Goal: Task Accomplishment & Management: Manage account settings

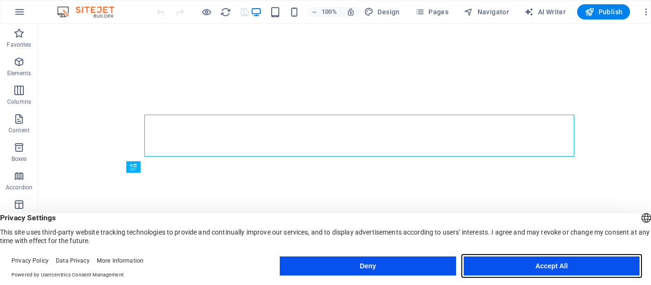
click at [533, 269] on button "Accept All" at bounding box center [551, 266] width 176 height 19
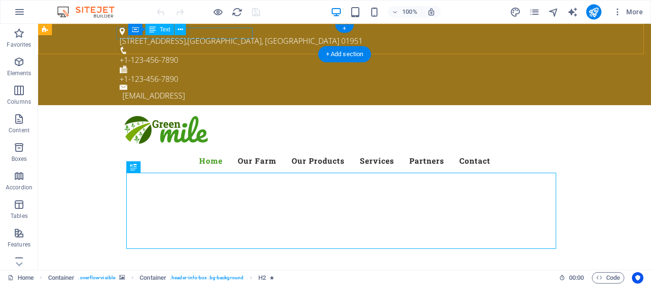
click at [245, 35] on div "[STREET_ADDRESS]" at bounding box center [341, 40] width 442 height 11
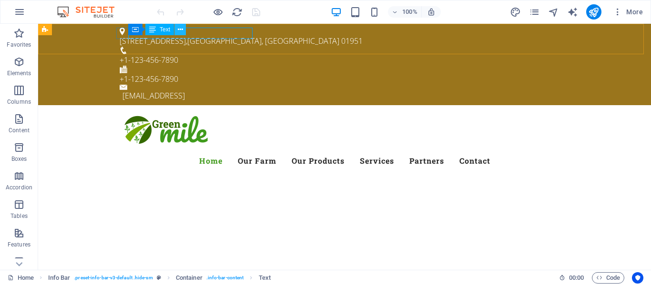
click at [180, 30] on icon at bounding box center [180, 30] width 5 height 10
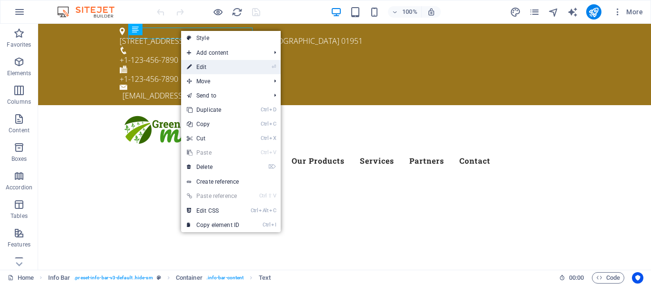
click at [210, 65] on link "⏎ Edit" at bounding box center [213, 67] width 64 height 14
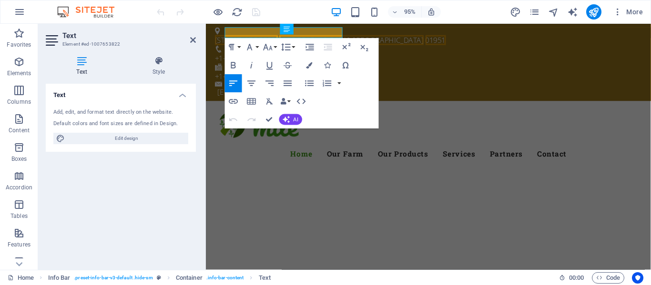
click at [82, 65] on icon at bounding box center [82, 61] width 72 height 10
click at [312, 36] on span "[GEOGRAPHIC_DATA], [GEOGRAPHIC_DATA]" at bounding box center [359, 41] width 152 height 10
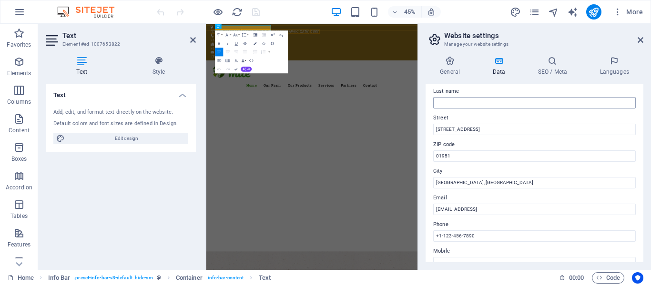
scroll to position [95, 0]
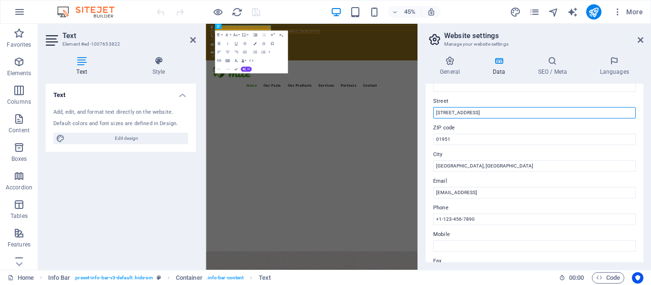
drag, startPoint x: 476, startPoint y: 112, endPoint x: 431, endPoint y: 109, distance: 44.9
click at [431, 109] on div "Contact data for this website. This can be used everywhere on the website and w…" at bounding box center [534, 173] width 218 height 179
type input "s"
type input "suarabaya-[GEOGRAPHIC_DATA]"
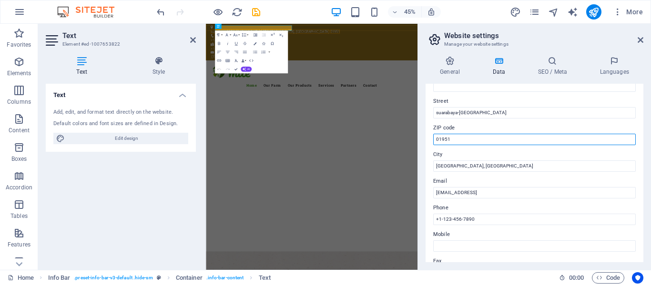
drag, startPoint x: 458, startPoint y: 140, endPoint x: 428, endPoint y: 140, distance: 30.0
click at [428, 140] on div "Contact data for this website. This can be used everywhere on the website and w…" at bounding box center [534, 173] width 218 height 179
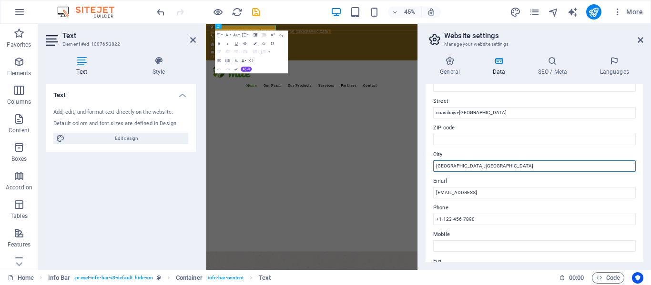
drag, startPoint x: 470, startPoint y: 167, endPoint x: 431, endPoint y: 163, distance: 38.8
click at [431, 163] on div "Contact data for this website. This can be used everywhere on the website and w…" at bounding box center [534, 173] width 218 height 179
type input "[GEOGRAPHIC_DATA]"
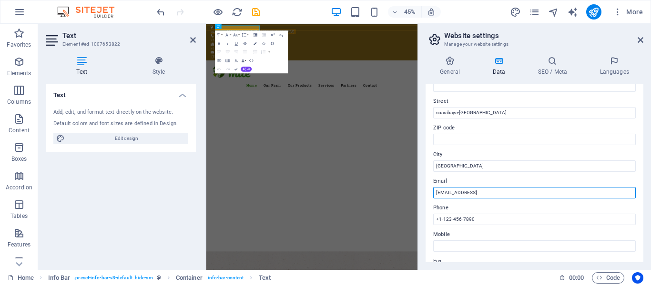
drag, startPoint x: 549, startPoint y: 193, endPoint x: 443, endPoint y: 189, distance: 105.3
click at [443, 189] on input "[EMAIL_ADDRESS]" at bounding box center [534, 192] width 202 height 11
type input "f"
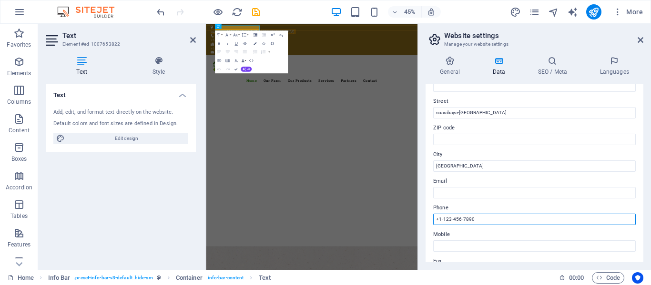
click at [468, 220] on input "+1-123-456-7890" at bounding box center [534, 219] width 202 height 11
drag, startPoint x: 473, startPoint y: 220, endPoint x: 441, endPoint y: 219, distance: 32.9
click at [441, 219] on input "+1-123-456-7890" at bounding box center [534, 219] width 202 height 11
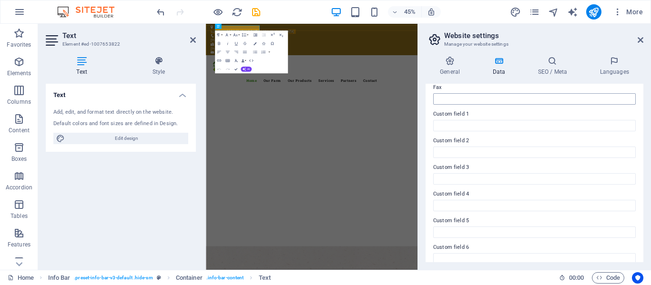
scroll to position [279, 0]
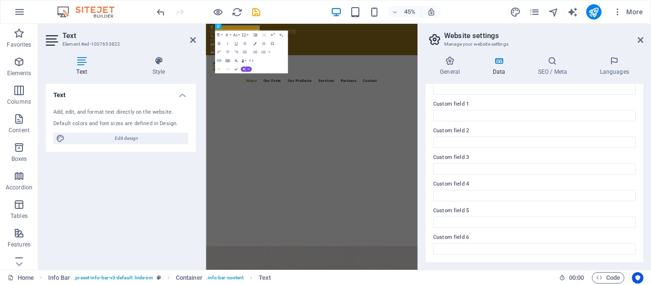
type input "[PHONE_NUMBER]"
click at [607, 258] on div "Contact data for this website. This can be used everywhere on the website and w…" at bounding box center [534, 173] width 218 height 179
click at [594, 13] on icon "publish" at bounding box center [593, 12] width 11 height 11
checkbox input "false"
